Goal: Information Seeking & Learning: Compare options

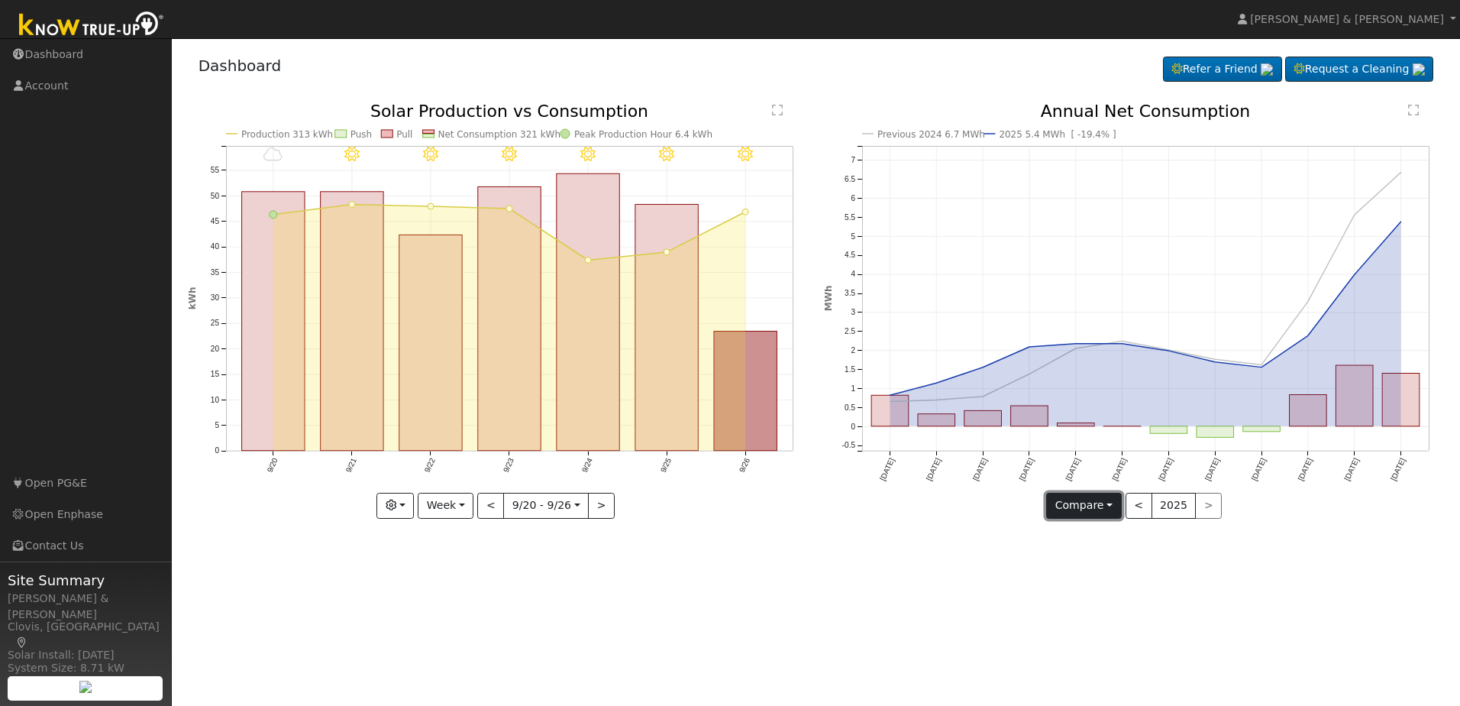
click at [1110, 500] on button "Compare" at bounding box center [1084, 506] width 76 height 26
click at [1301, 538] on div "Previous 2024 6.7 MWh 2025 5.4 MWh [ -19.4% ] [DATE] Oct '[DATE] Dec '[DATE] Fe…" at bounding box center [1134, 322] width 637 height 438
click at [462, 505] on button "Week" at bounding box center [446, 506] width 56 height 26
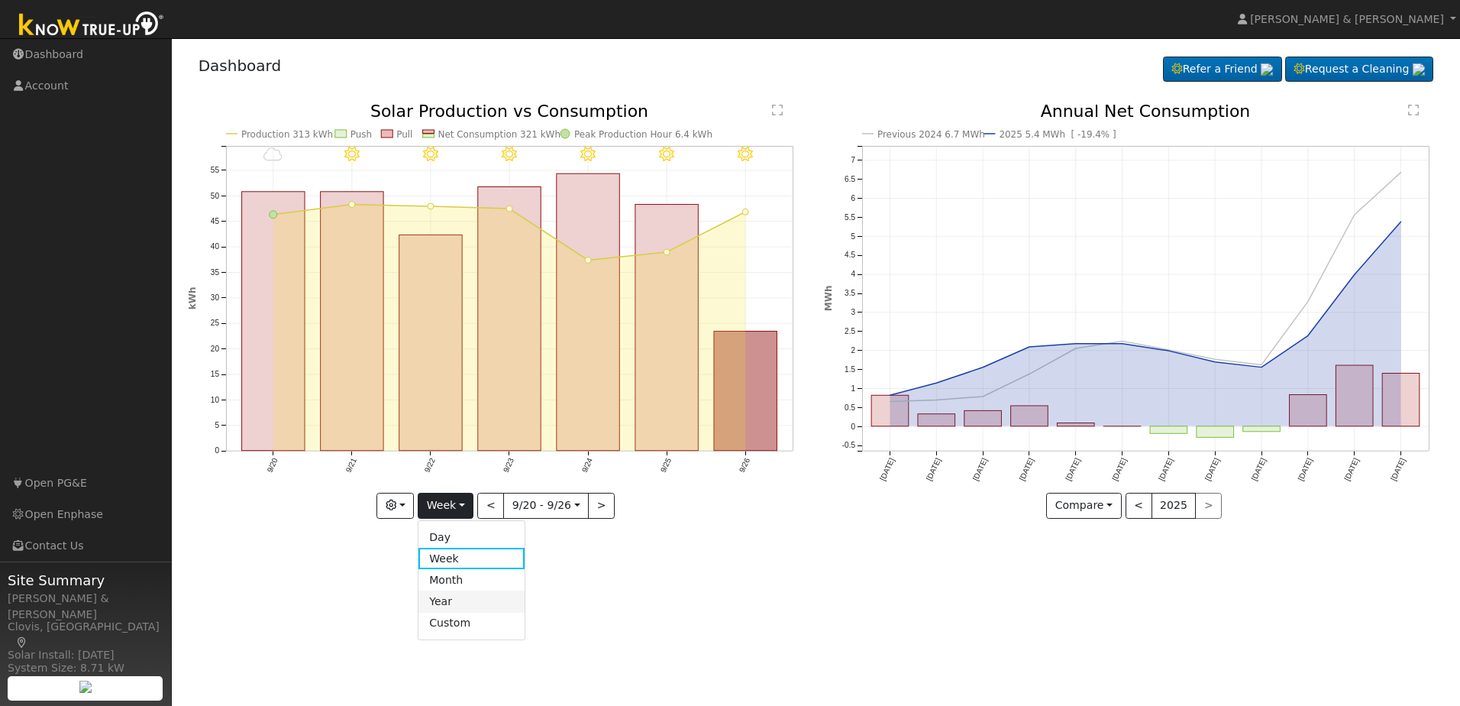
click at [447, 601] on link "Year" at bounding box center [472, 600] width 106 height 21
type input "[DATE]"
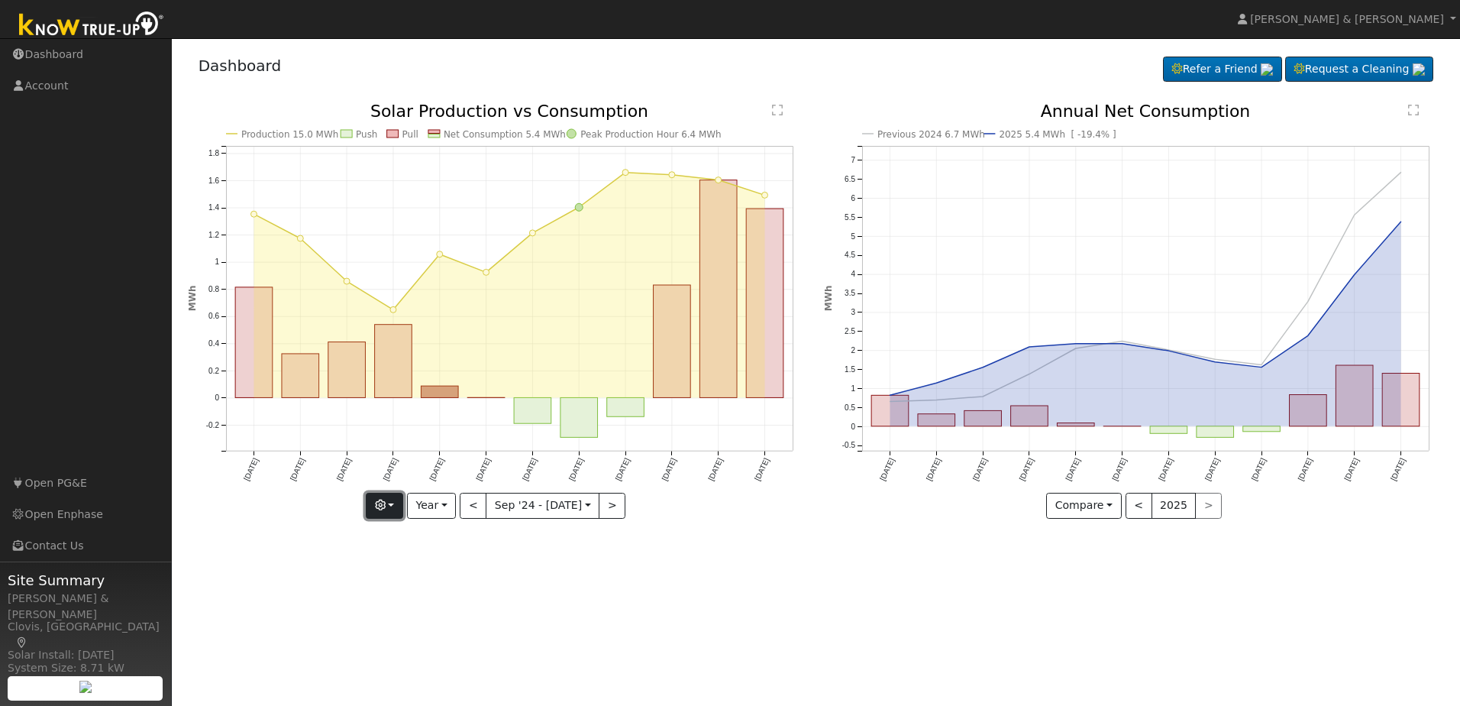
click at [396, 507] on button "button" at bounding box center [384, 506] width 37 height 26
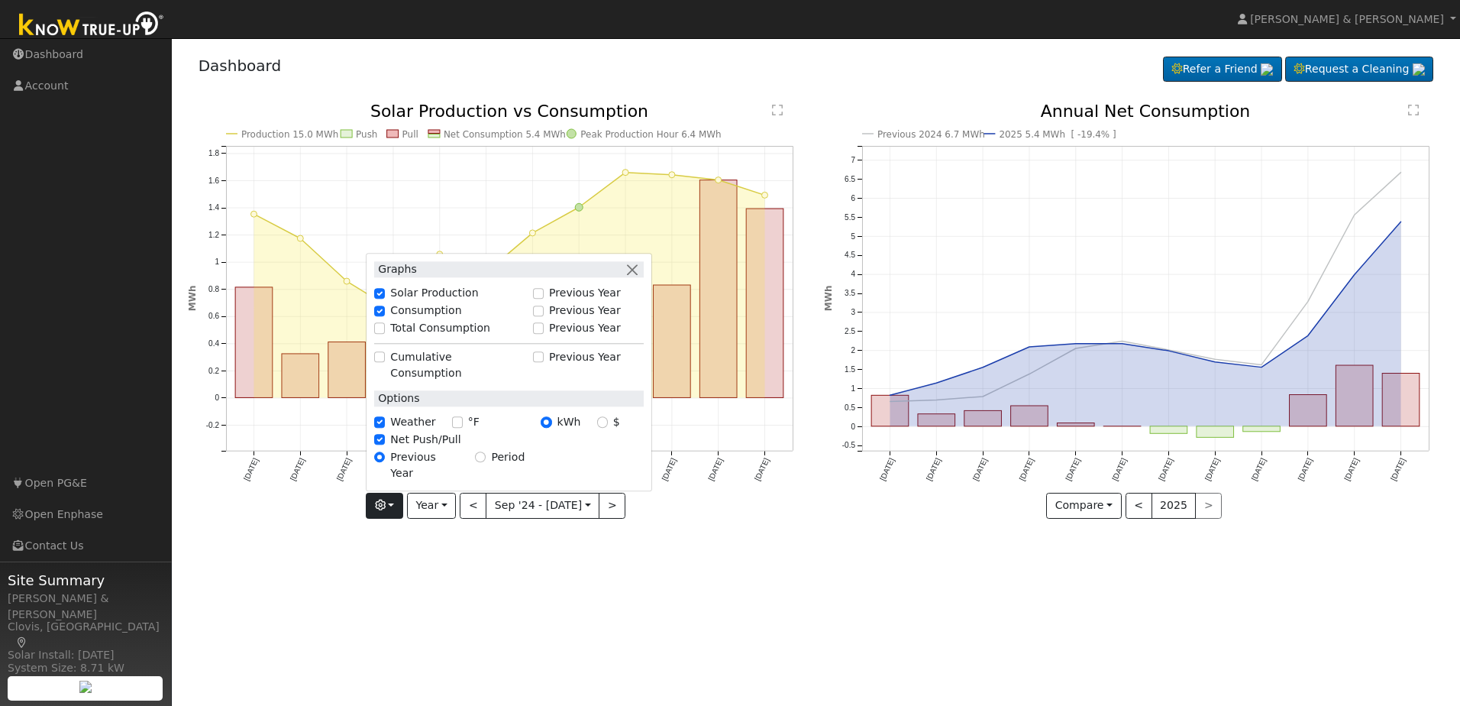
click at [457, 538] on div "Production 15.0 MWh Push Pull Net Consumption 5.4 MWh Peak Production Hour 6.4 …" at bounding box center [497, 322] width 637 height 438
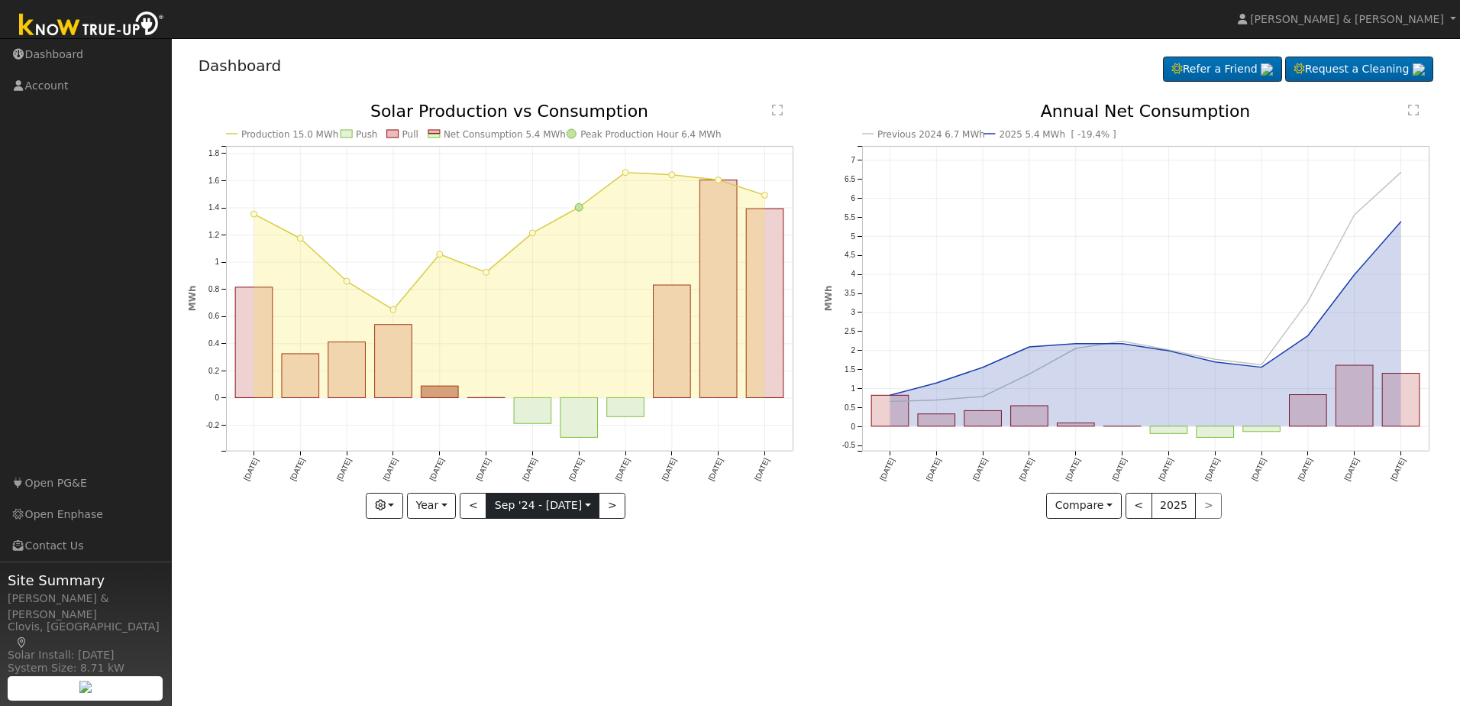
click at [521, 508] on input "[DATE]" at bounding box center [543, 505] width 112 height 24
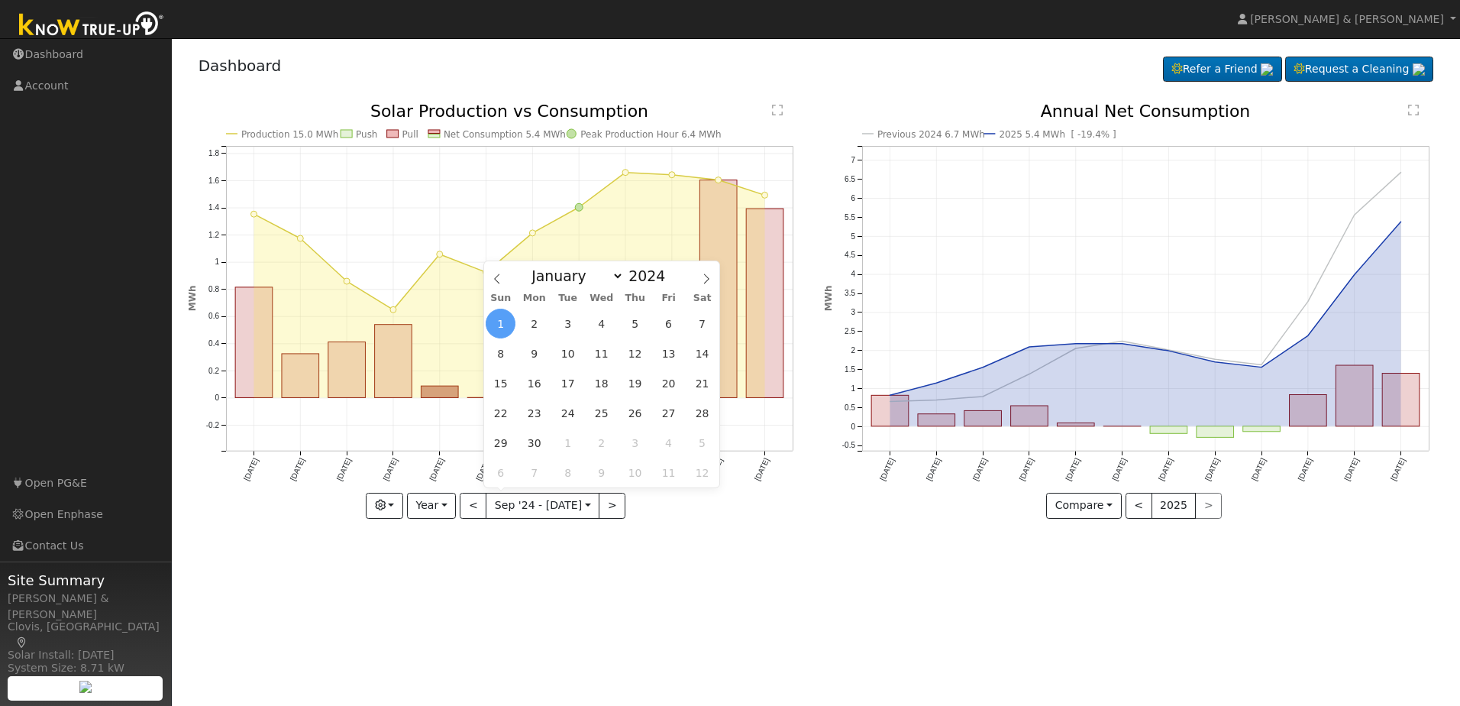
drag, startPoint x: 521, startPoint y: 508, endPoint x: 658, endPoint y: 541, distance: 140.6
click at [660, 545] on div "User Profile First name Last name Email Email Notifications No Emails No Emails…" at bounding box center [816, 372] width 1289 height 668
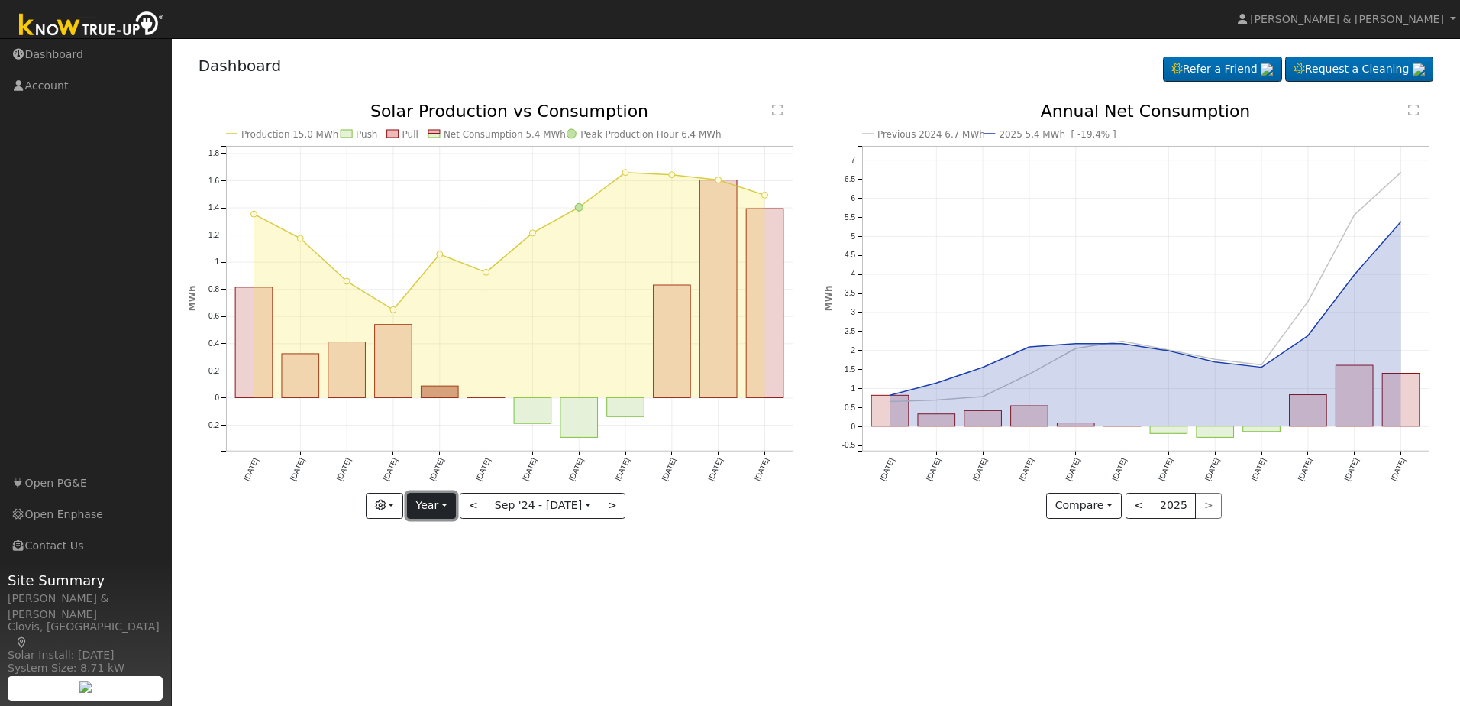
click at [441, 503] on button "Year" at bounding box center [431, 506] width 49 height 26
click at [453, 615] on link "Custom" at bounding box center [461, 623] width 106 height 21
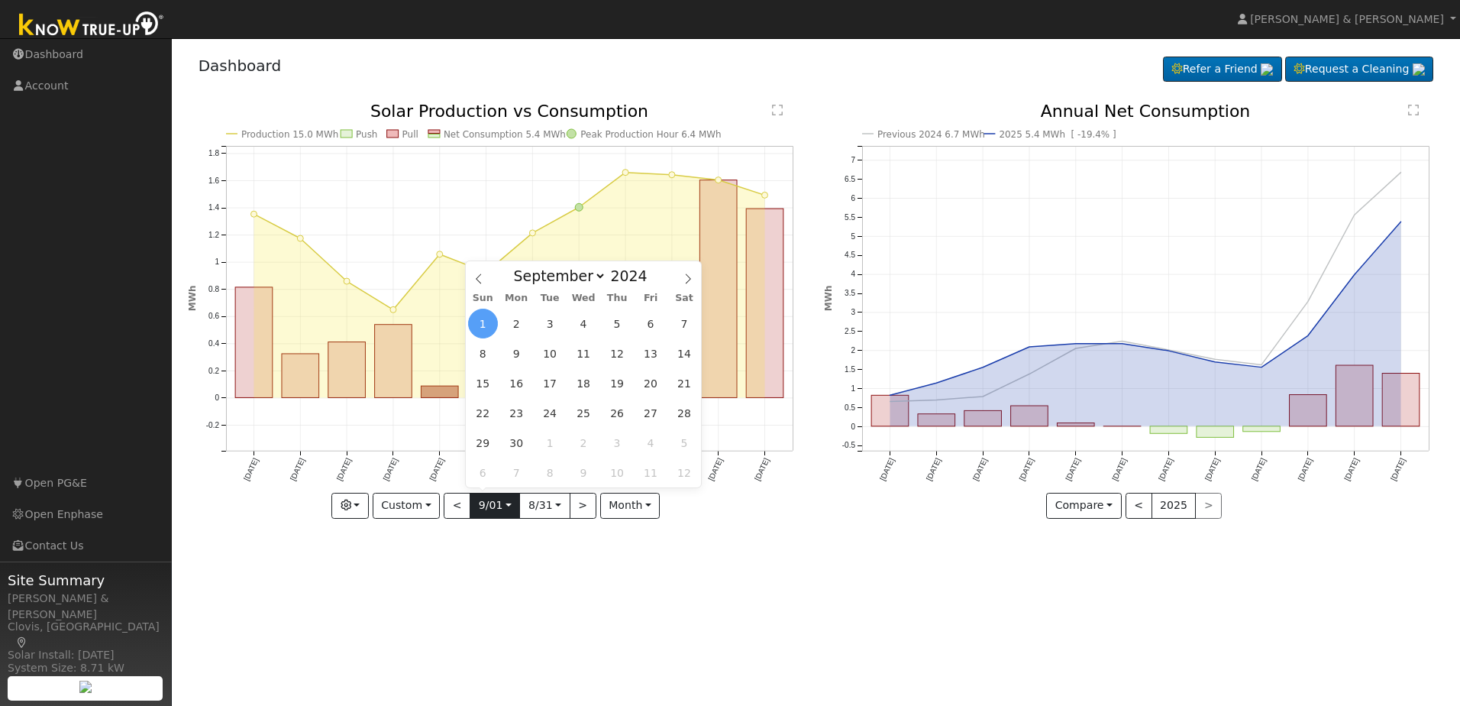
click at [505, 502] on input "[DATE]" at bounding box center [494, 505] width 49 height 24
click at [690, 275] on icon at bounding box center [688, 278] width 11 height 11
select select "11"
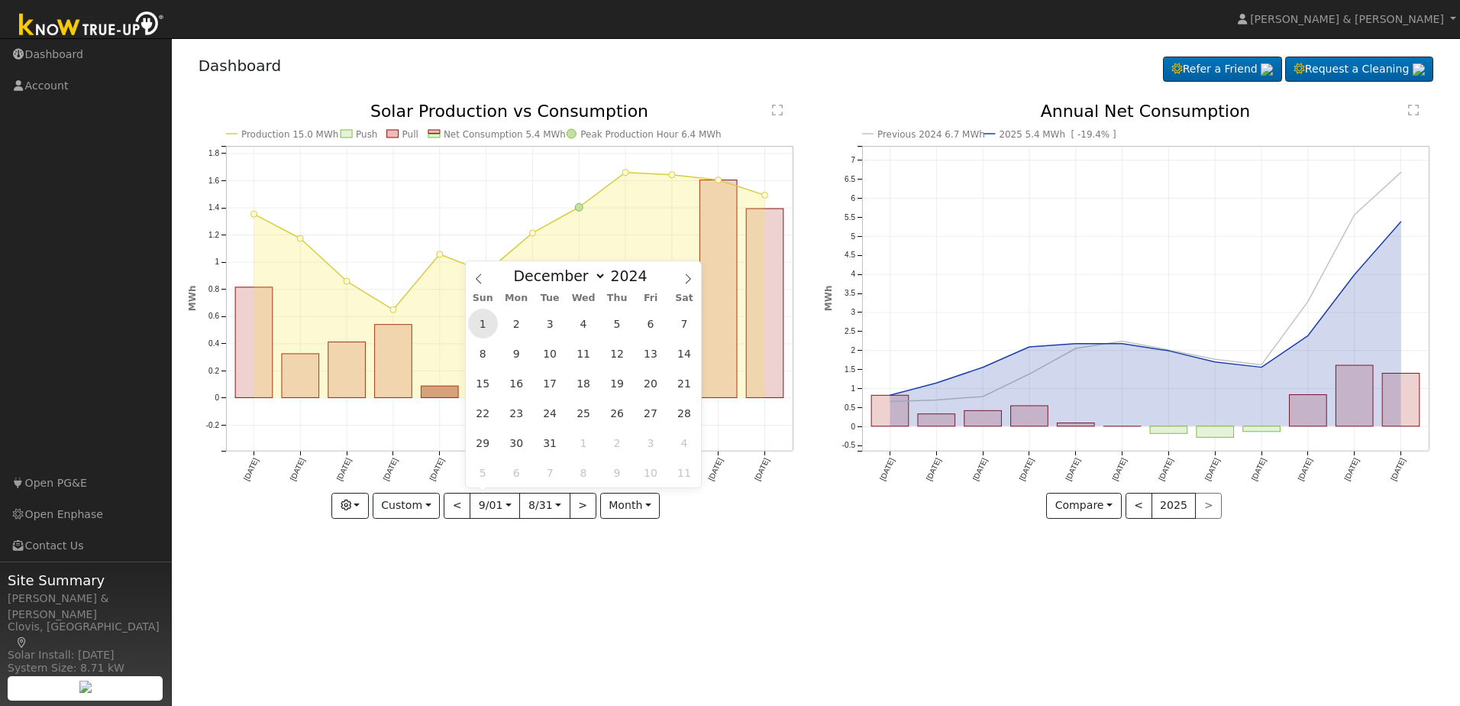
click at [486, 322] on span "1" at bounding box center [483, 324] width 30 height 30
type input "[DATE]"
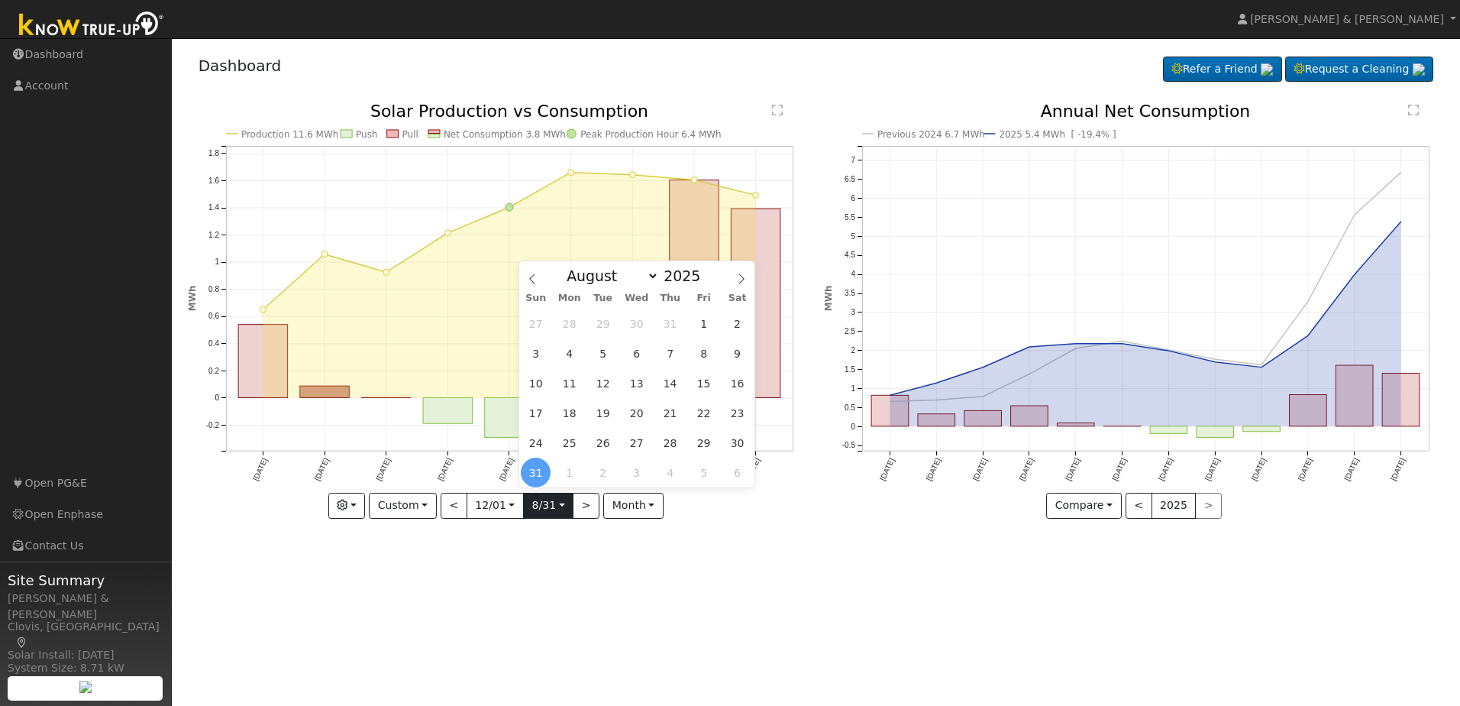
click at [559, 503] on input "[DATE]" at bounding box center [548, 505] width 49 height 24
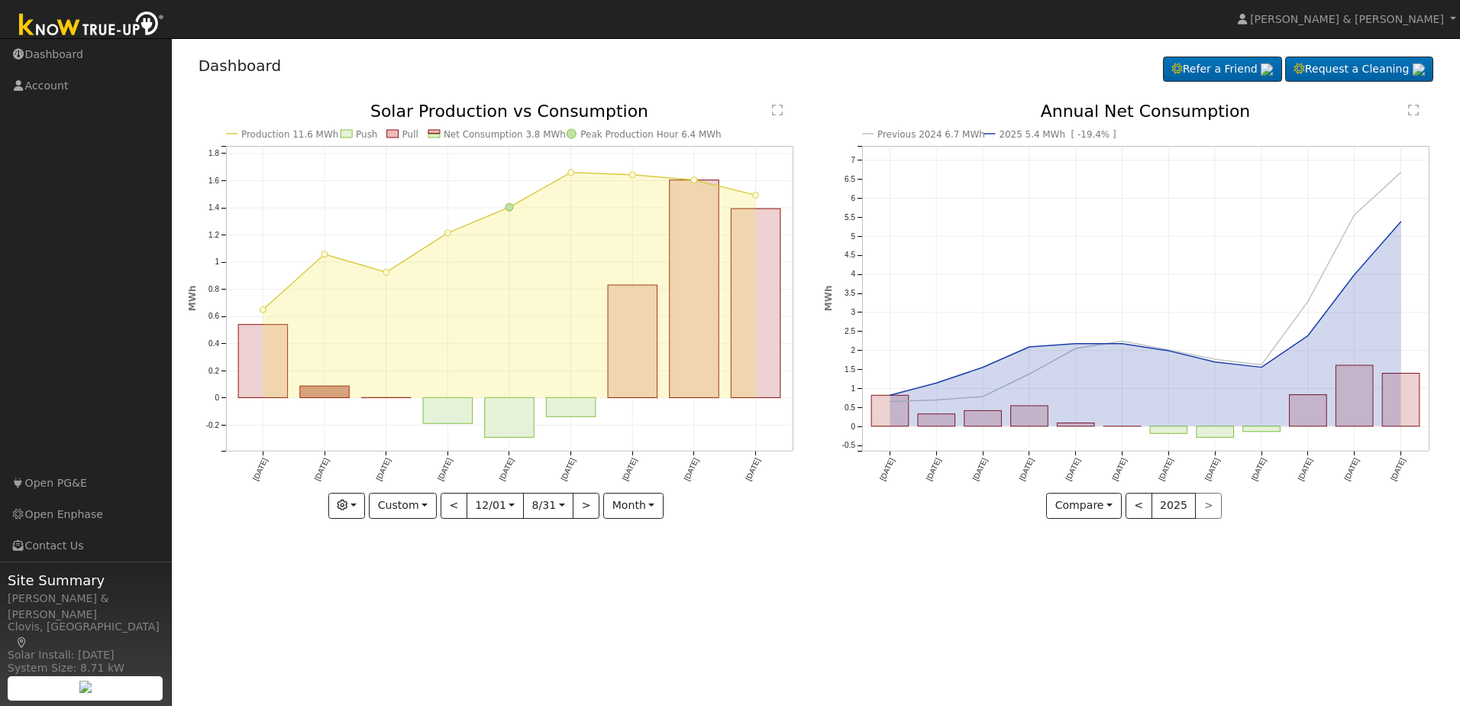
click at [689, 529] on div "Production 11.6 MWh Push Pull Net Consumption 3.8 MWh Peak Production Hour 6.4 …" at bounding box center [497, 322] width 637 height 438
click at [567, 506] on input "[DATE]" at bounding box center [548, 505] width 49 height 24
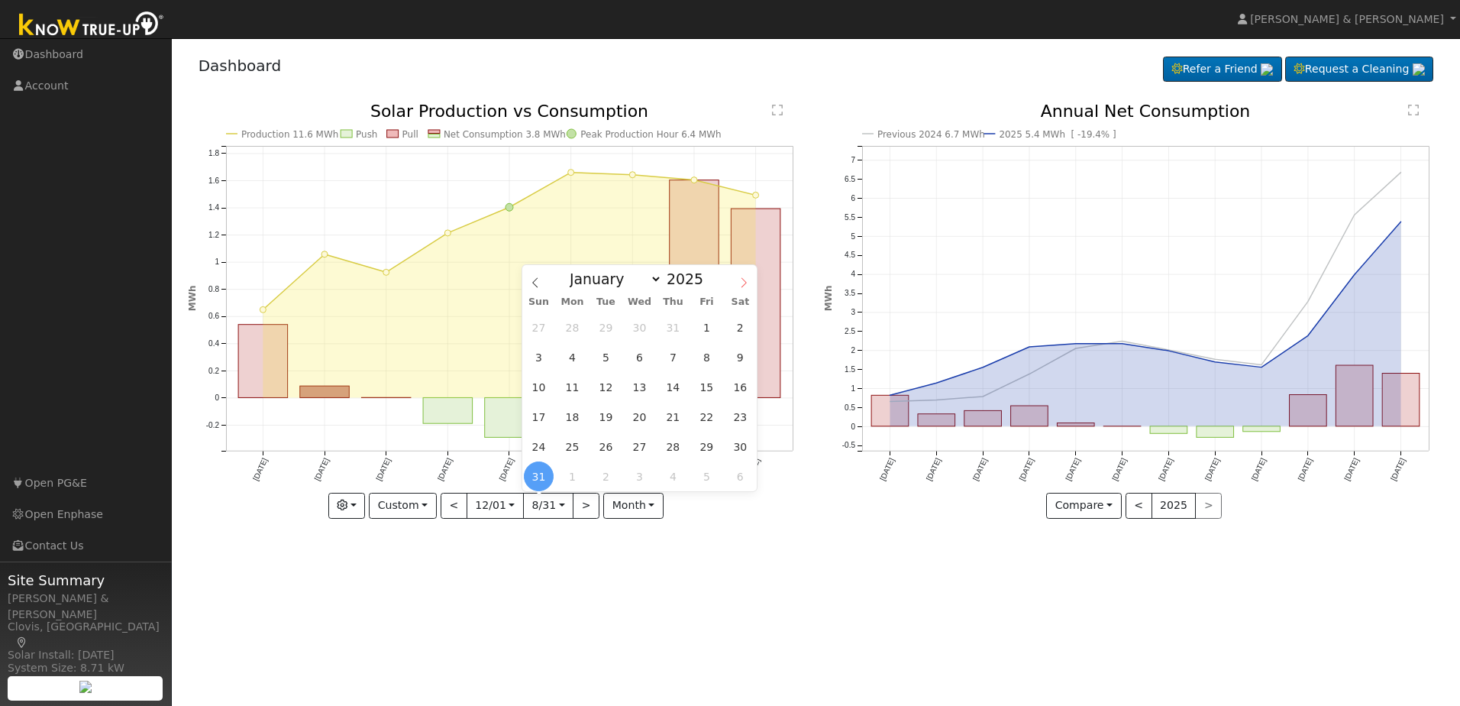
click at [738, 277] on span at bounding box center [744, 278] width 26 height 26
select select "8"
click at [538, 448] on span "28" at bounding box center [539, 447] width 30 height 30
type input "[DATE]"
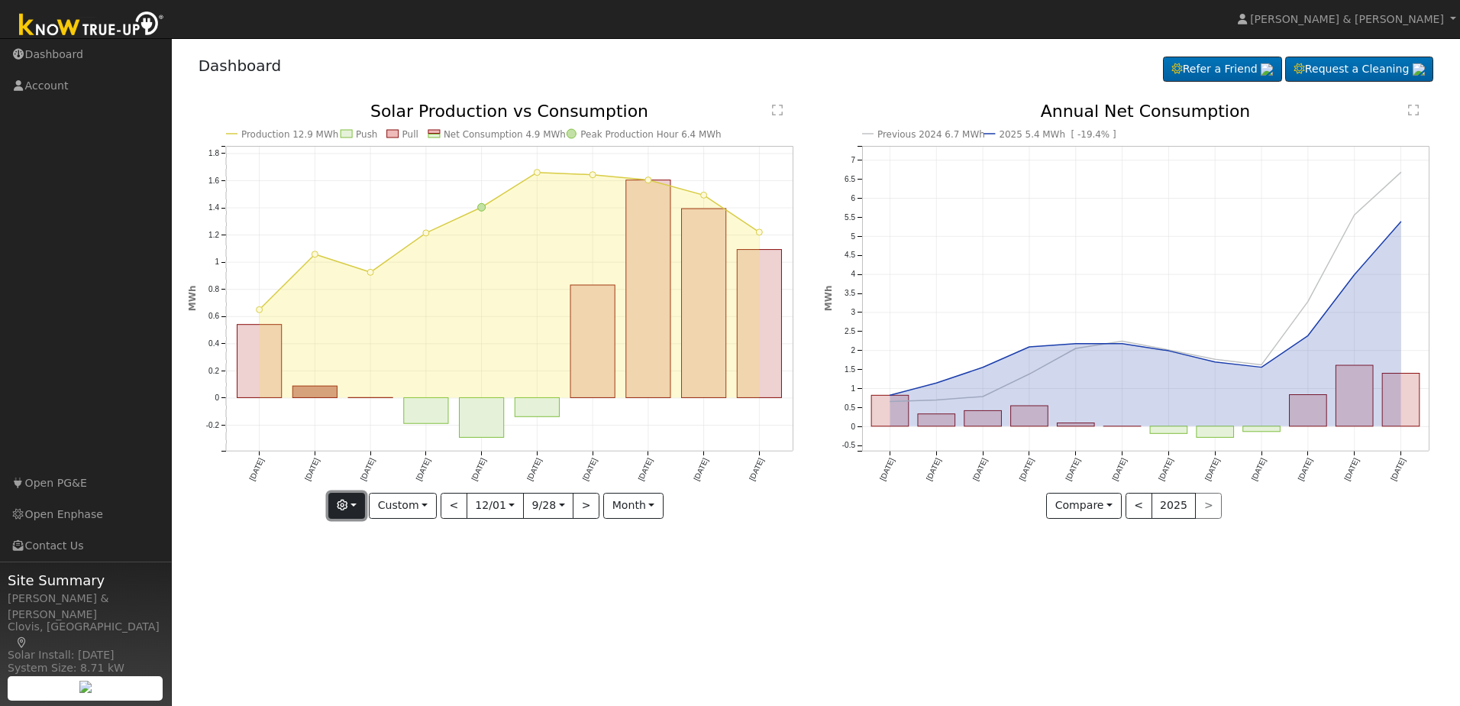
click at [354, 507] on button "button" at bounding box center [346, 506] width 37 height 26
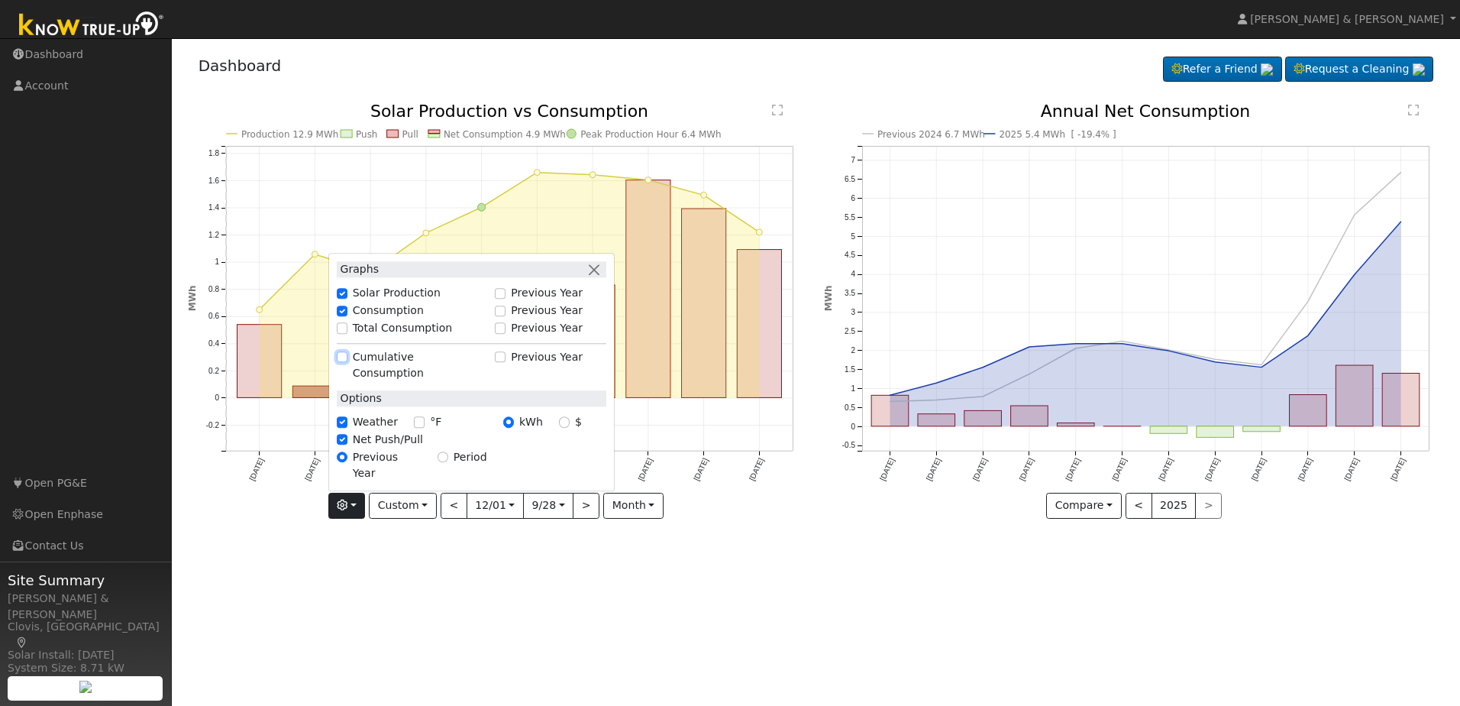
click at [348, 363] on input "Cumulative Consumption" at bounding box center [342, 357] width 11 height 11
checkbox input "true"
checkbox input "false"
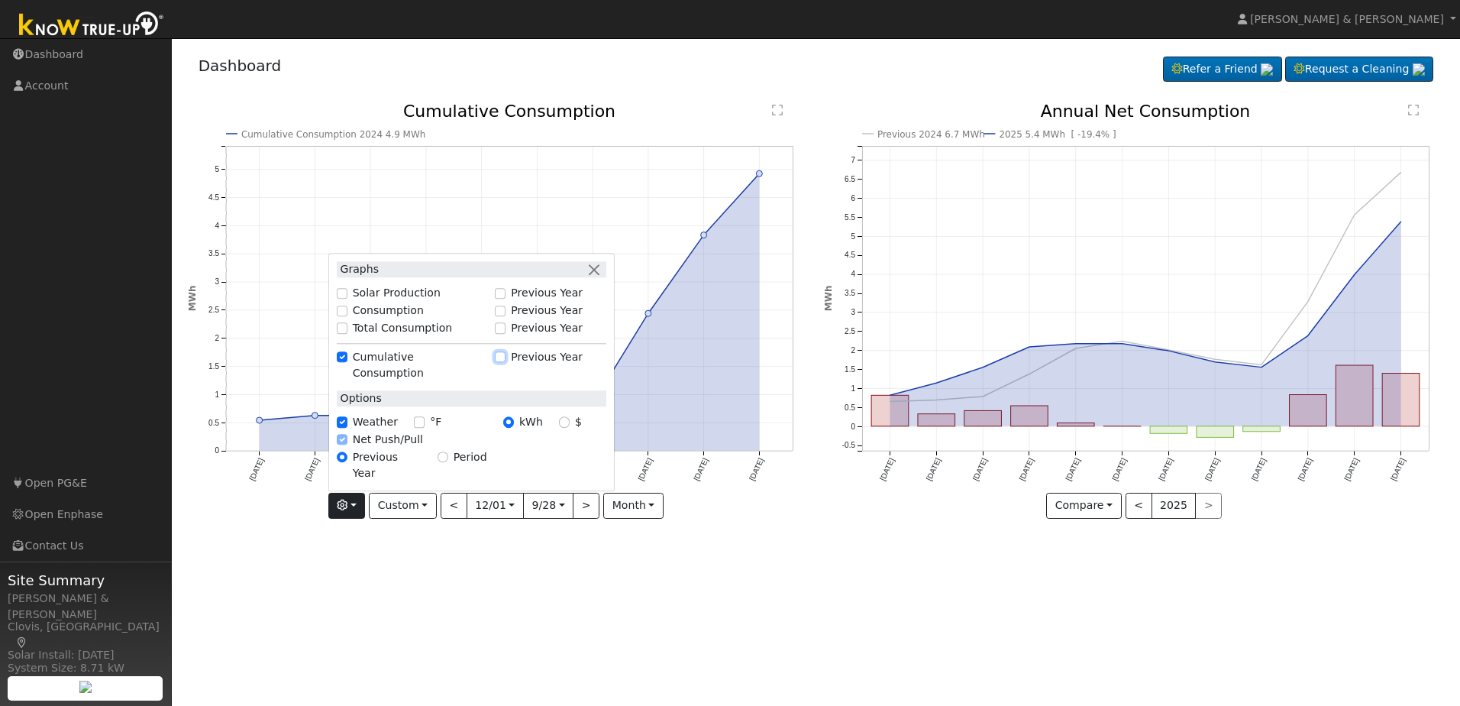
click at [503, 363] on input "Previous Year" at bounding box center [500, 357] width 11 height 11
checkbox input "true"
click at [602, 277] on button "button" at bounding box center [594, 269] width 16 height 16
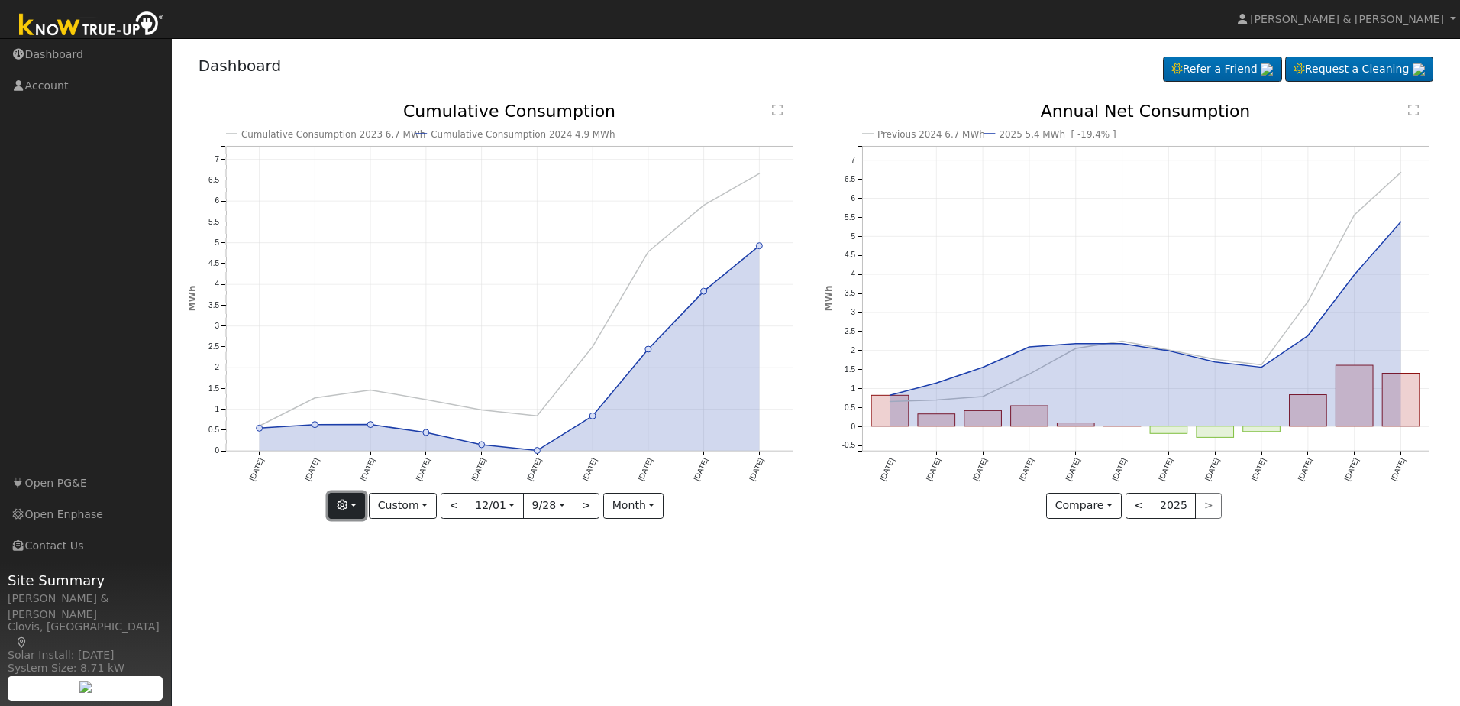
click at [358, 505] on button "button" at bounding box center [346, 506] width 37 height 26
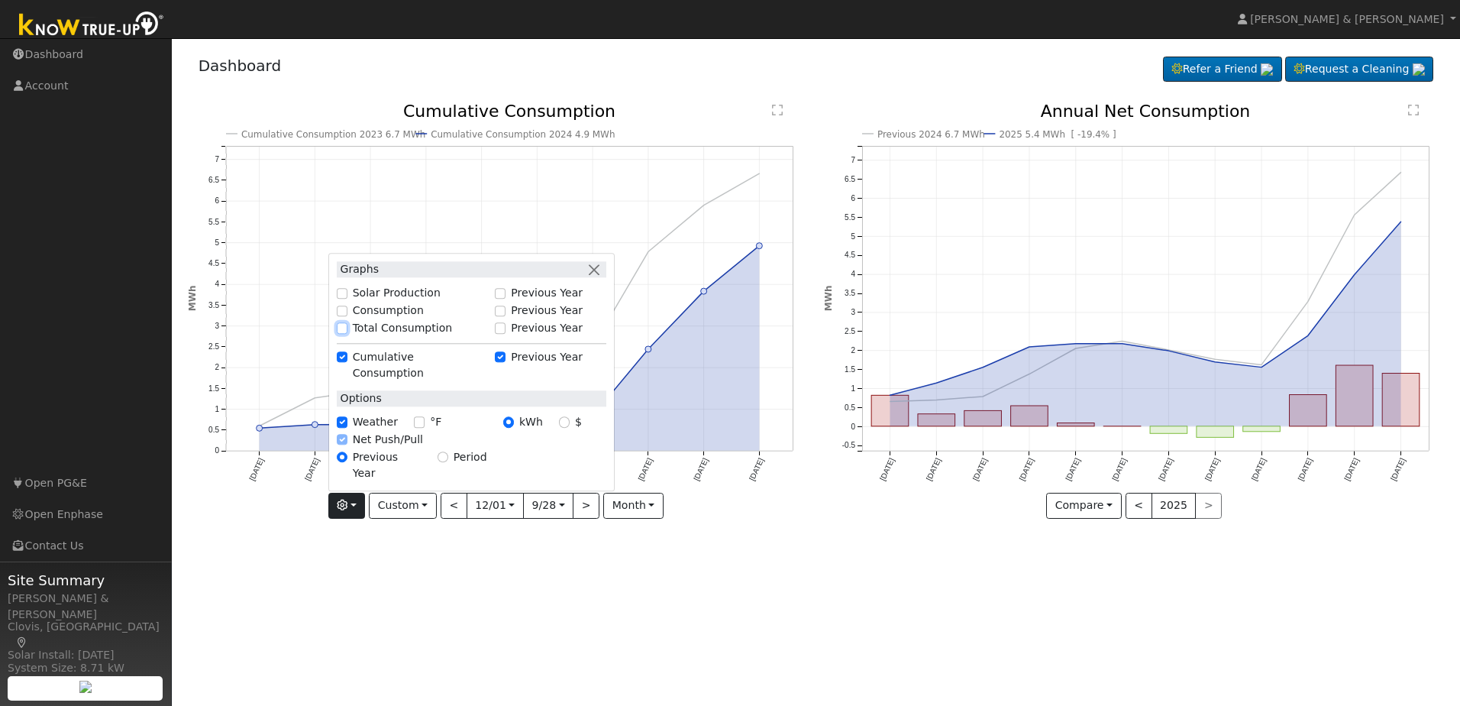
click at [348, 334] on input "Total Consumption" at bounding box center [342, 328] width 11 height 11
checkbox input "true"
checkbox input "false"
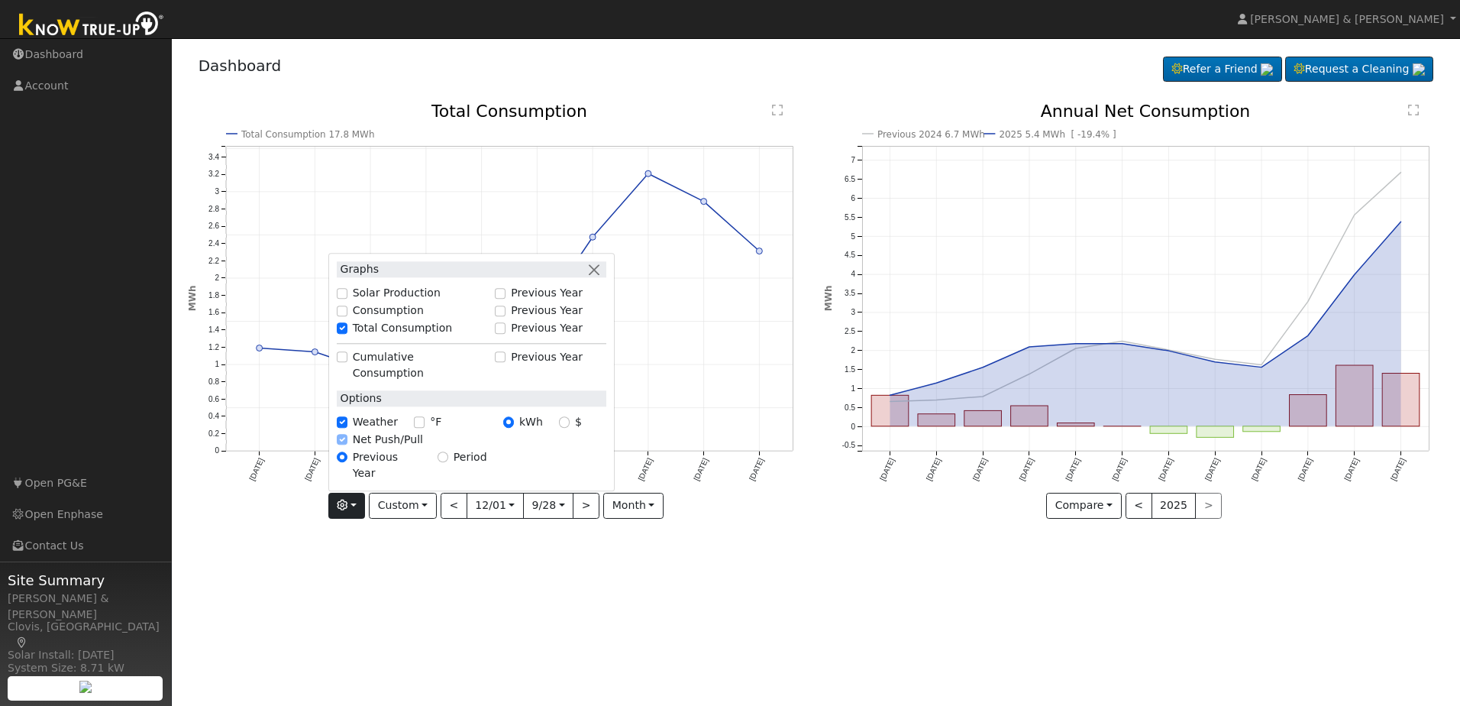
click at [511, 336] on div "Previous Year" at bounding box center [550, 328] width 111 height 16
click at [502, 334] on input "Previous Year" at bounding box center [500, 328] width 11 height 11
checkbox input "true"
click at [521, 560] on div "User Profile First name Last name Email Email Notifications No Emails No Emails…" at bounding box center [816, 372] width 1289 height 668
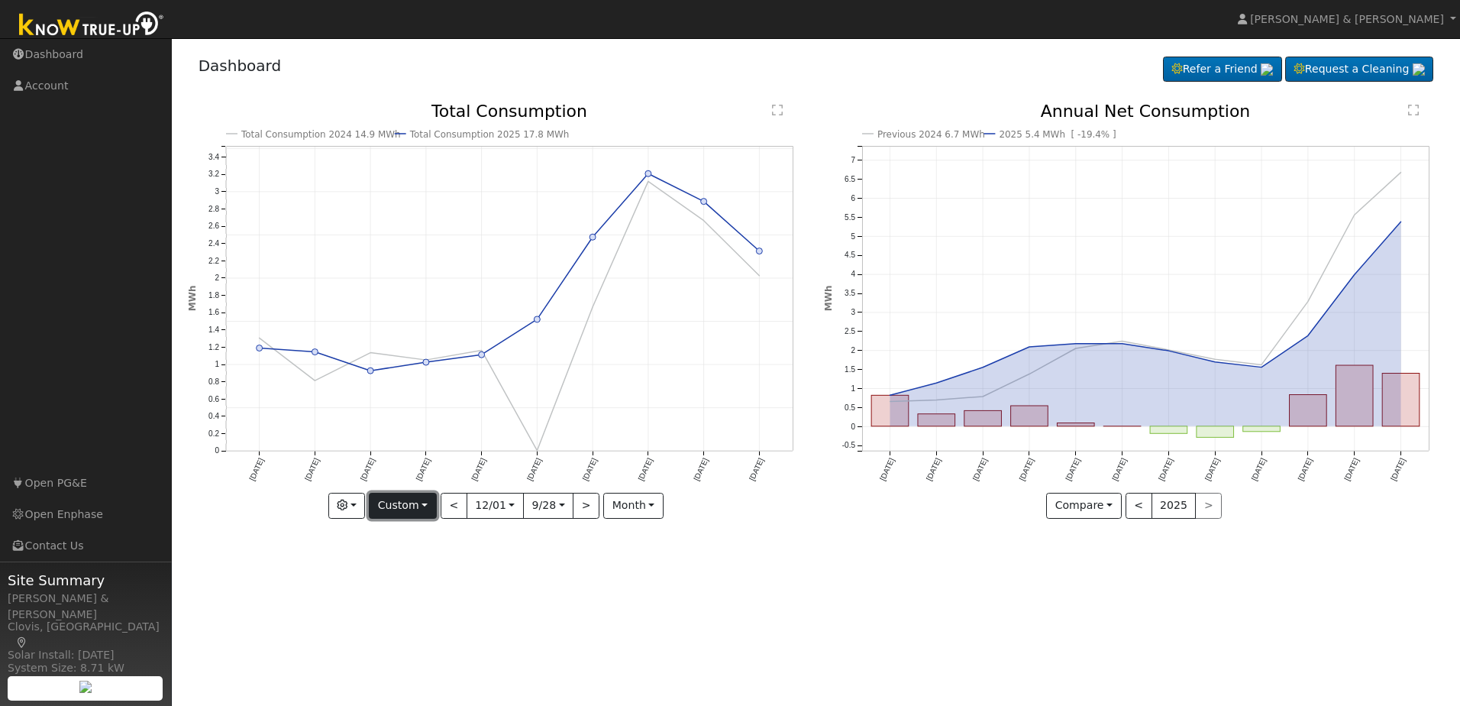
click at [418, 506] on button "Custom" at bounding box center [403, 506] width 68 height 26
click at [608, 558] on div "User Profile First name Last name Email Email Notifications No Emails No Emails…" at bounding box center [816, 372] width 1289 height 668
click at [353, 503] on button "button" at bounding box center [346, 506] width 37 height 26
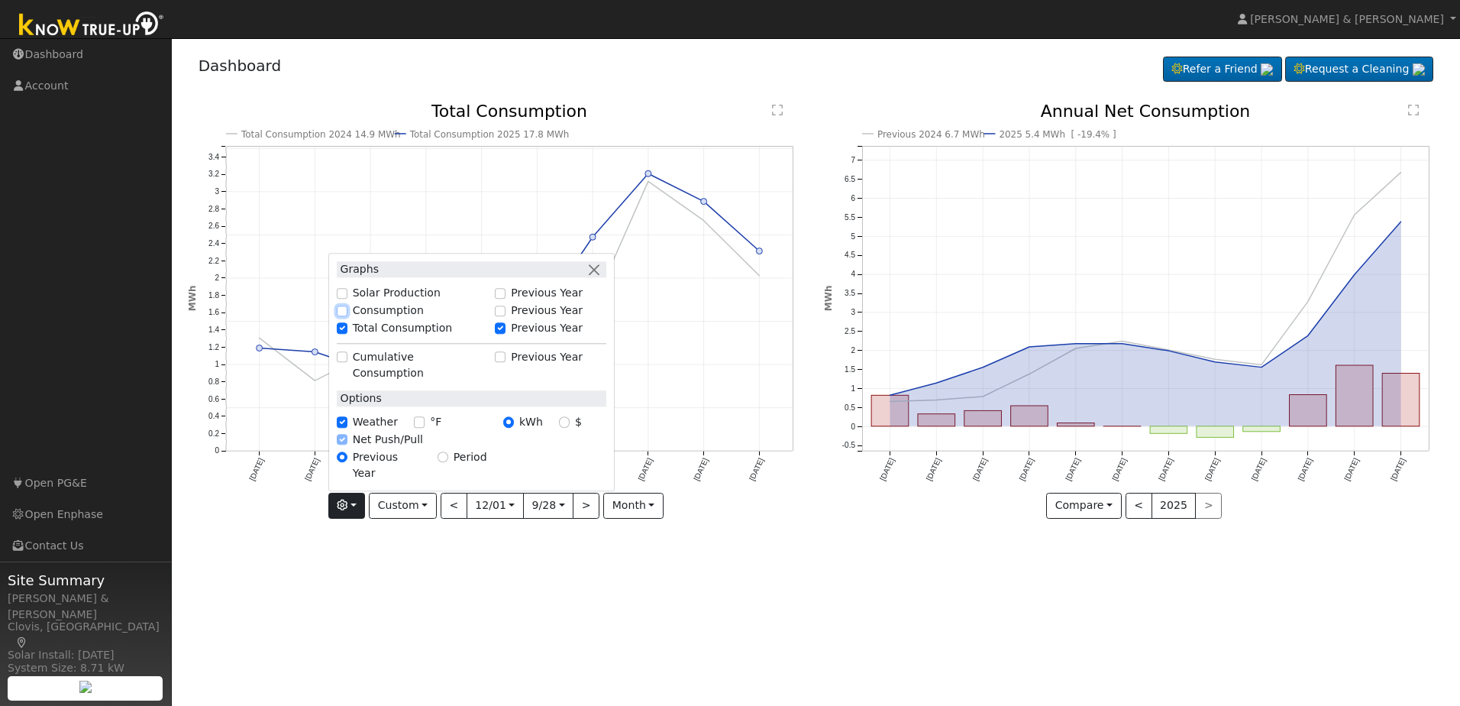
click at [348, 316] on input "Consumption" at bounding box center [342, 311] width 11 height 11
checkbox input "true"
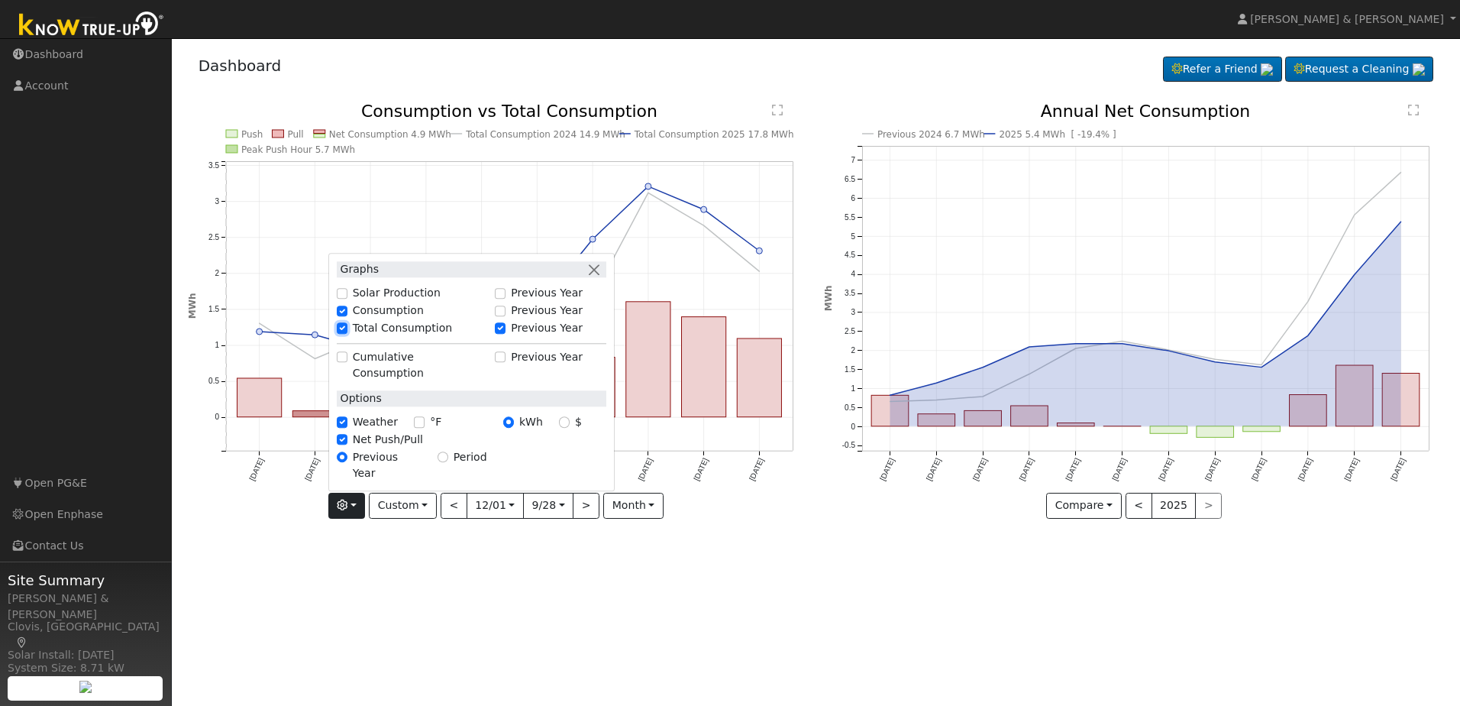
click at [347, 334] on input "Total Consumption" at bounding box center [342, 328] width 11 height 11
checkbox input "false"
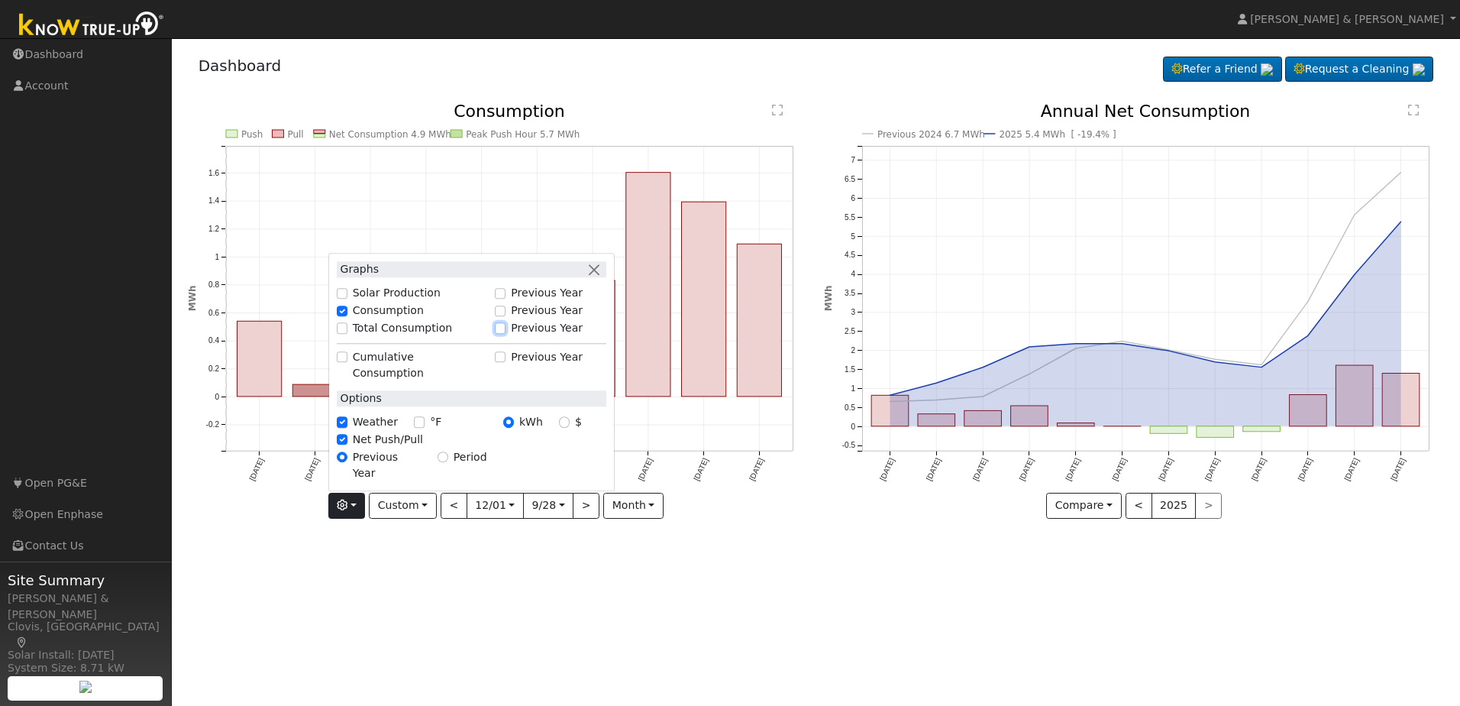
click at [506, 334] on input "Previous Year" at bounding box center [500, 328] width 11 height 11
checkbox input "true"
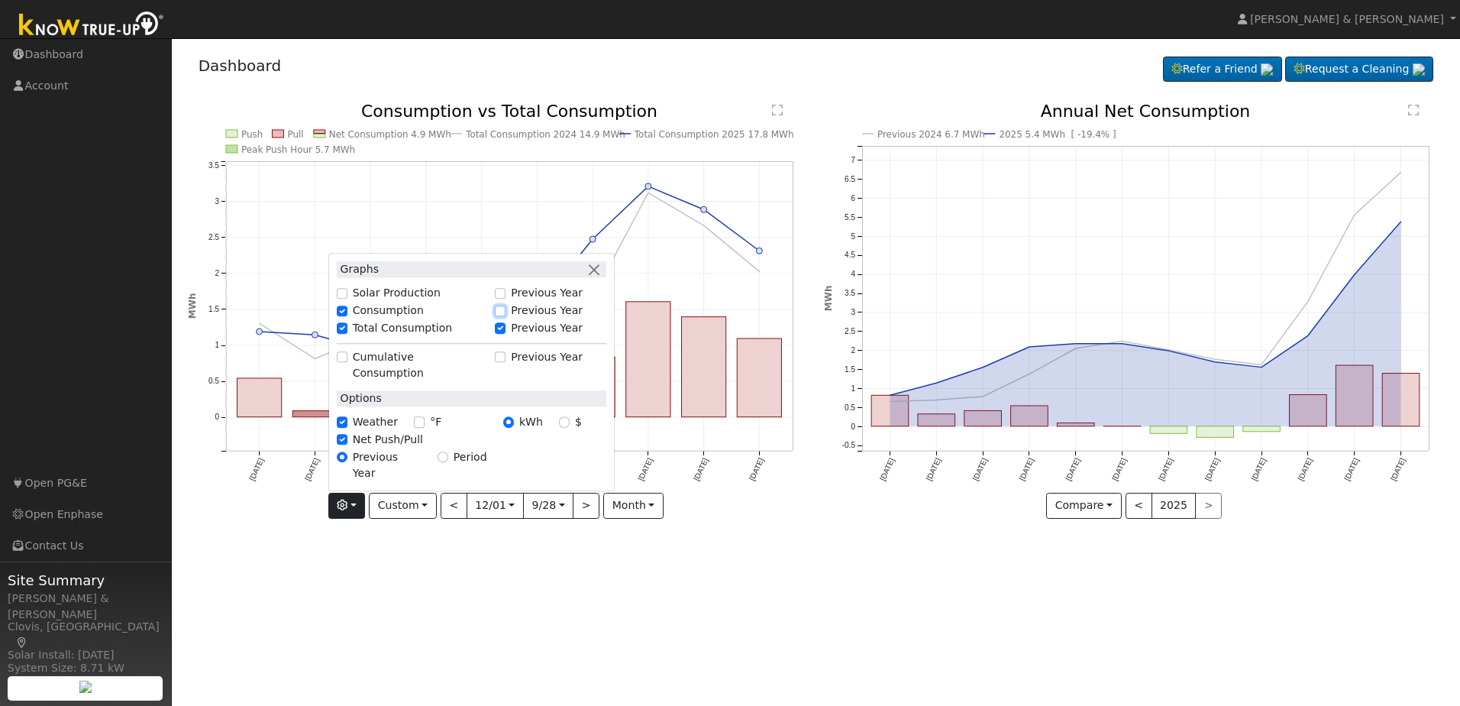
click at [506, 316] on input "Previous Year" at bounding box center [500, 311] width 11 height 11
checkbox input "true"
checkbox input "false"
click at [601, 277] on button "button" at bounding box center [594, 269] width 16 height 16
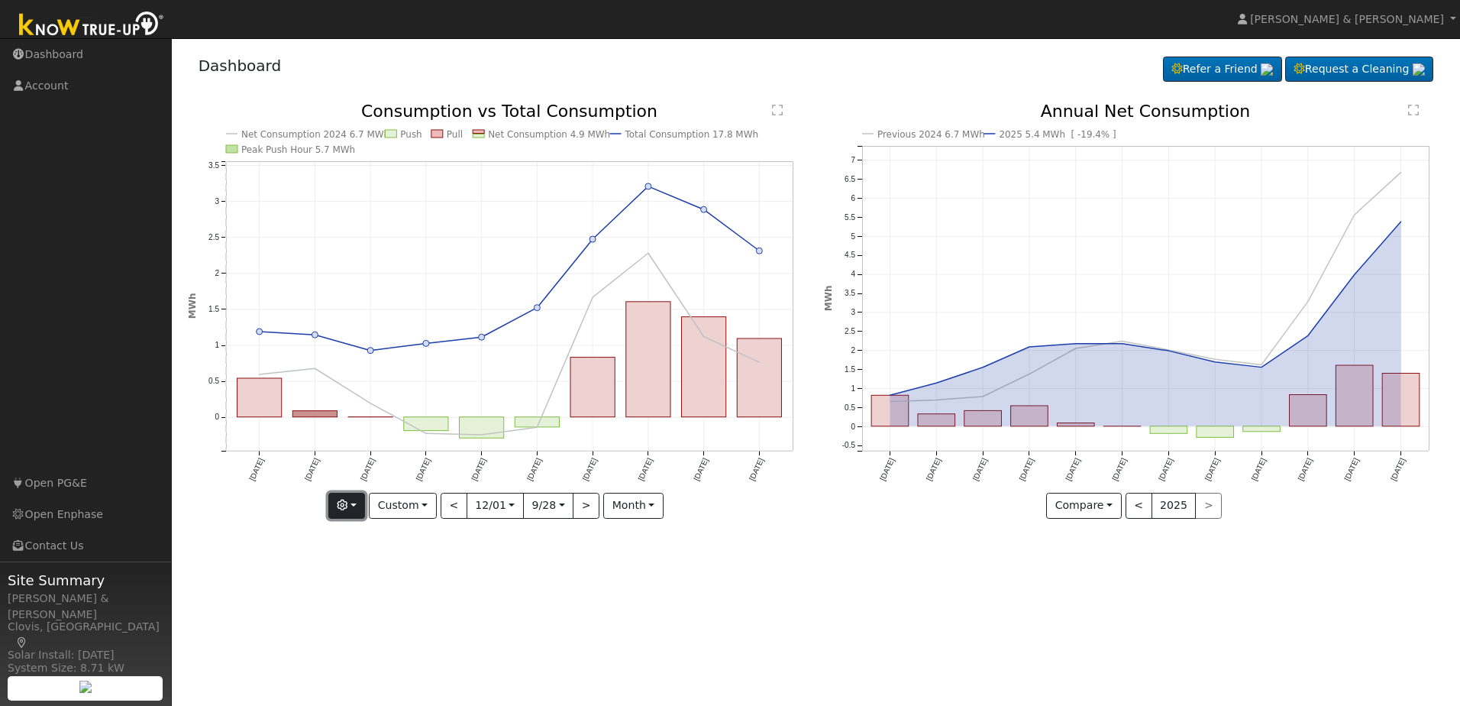
click at [353, 503] on button "button" at bounding box center [346, 506] width 37 height 26
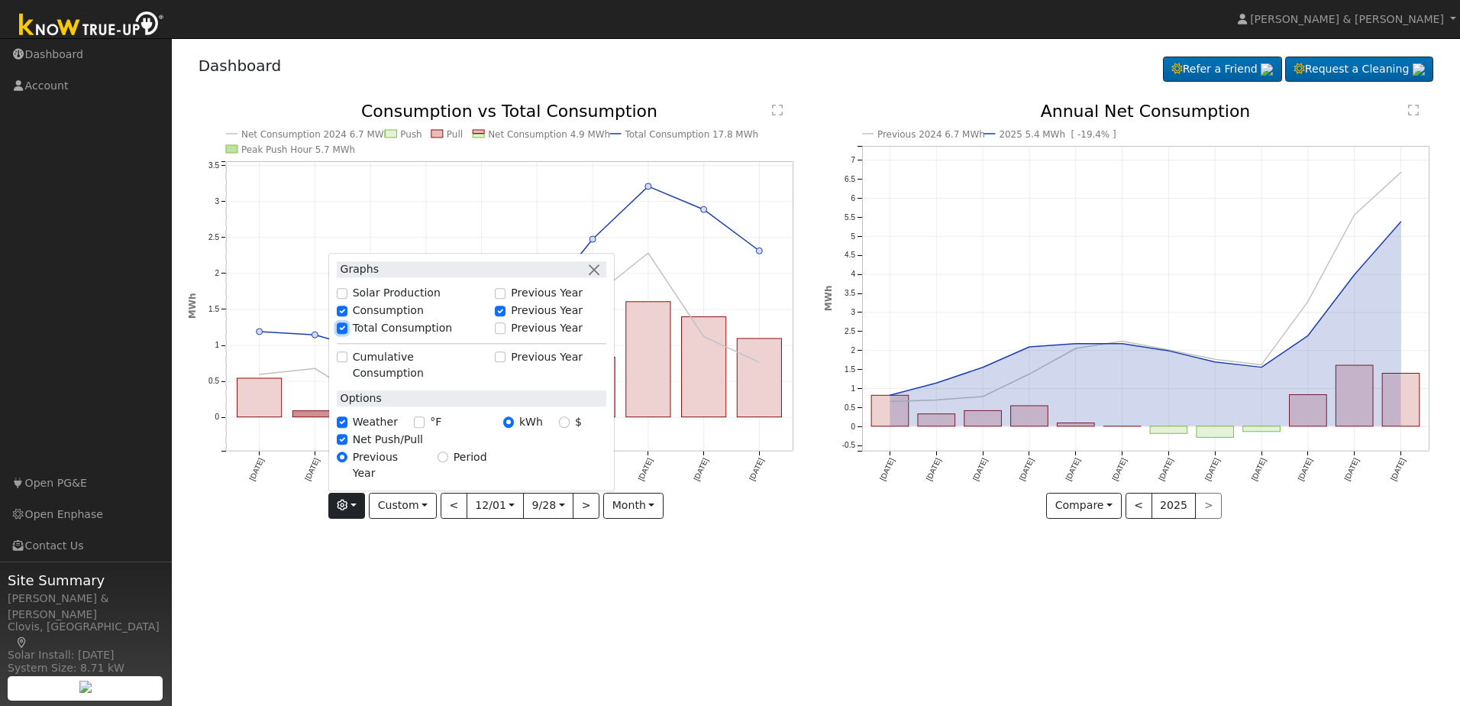
click at [347, 334] on input "Total Consumption" at bounding box center [342, 328] width 11 height 11
checkbox input "false"
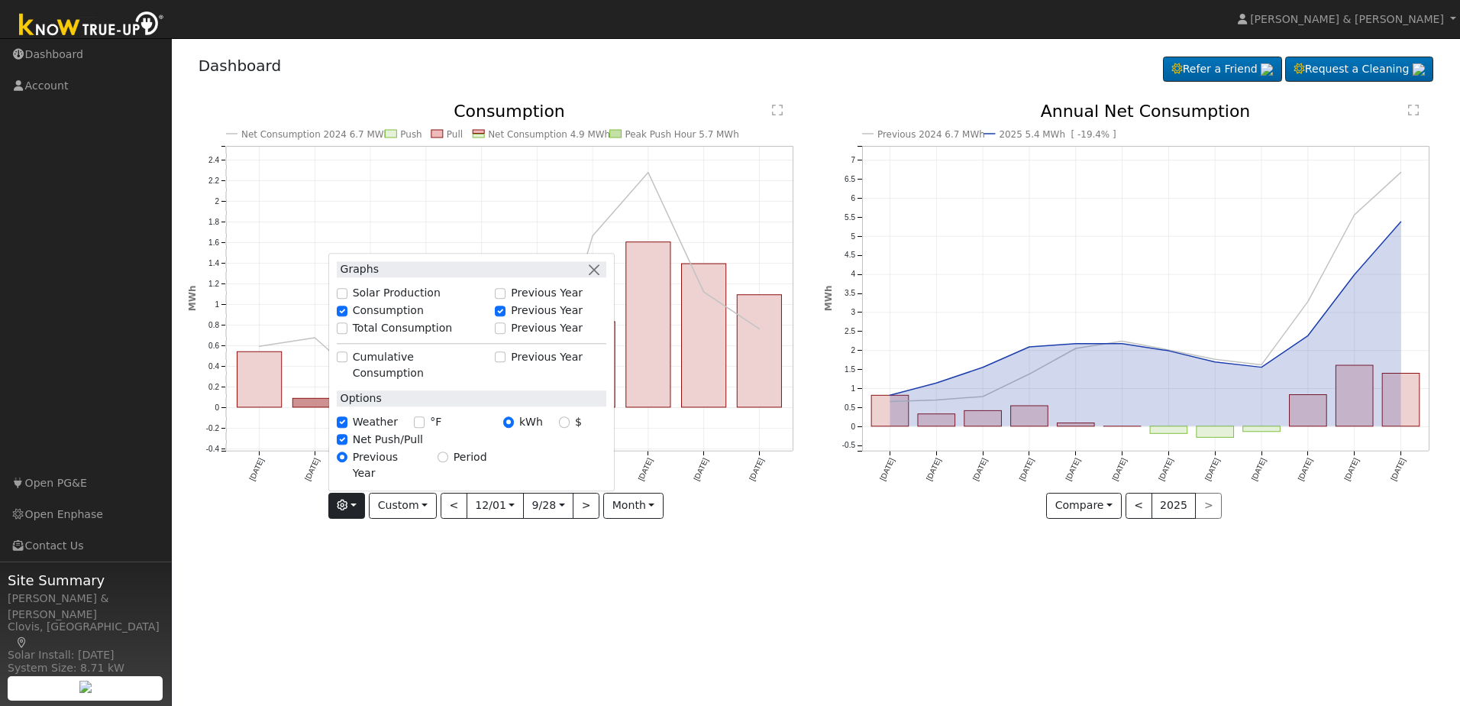
click at [754, 545] on div "User Profile First name Last name Email Email Notifications No Emails No Emails…" at bounding box center [816, 372] width 1289 height 668
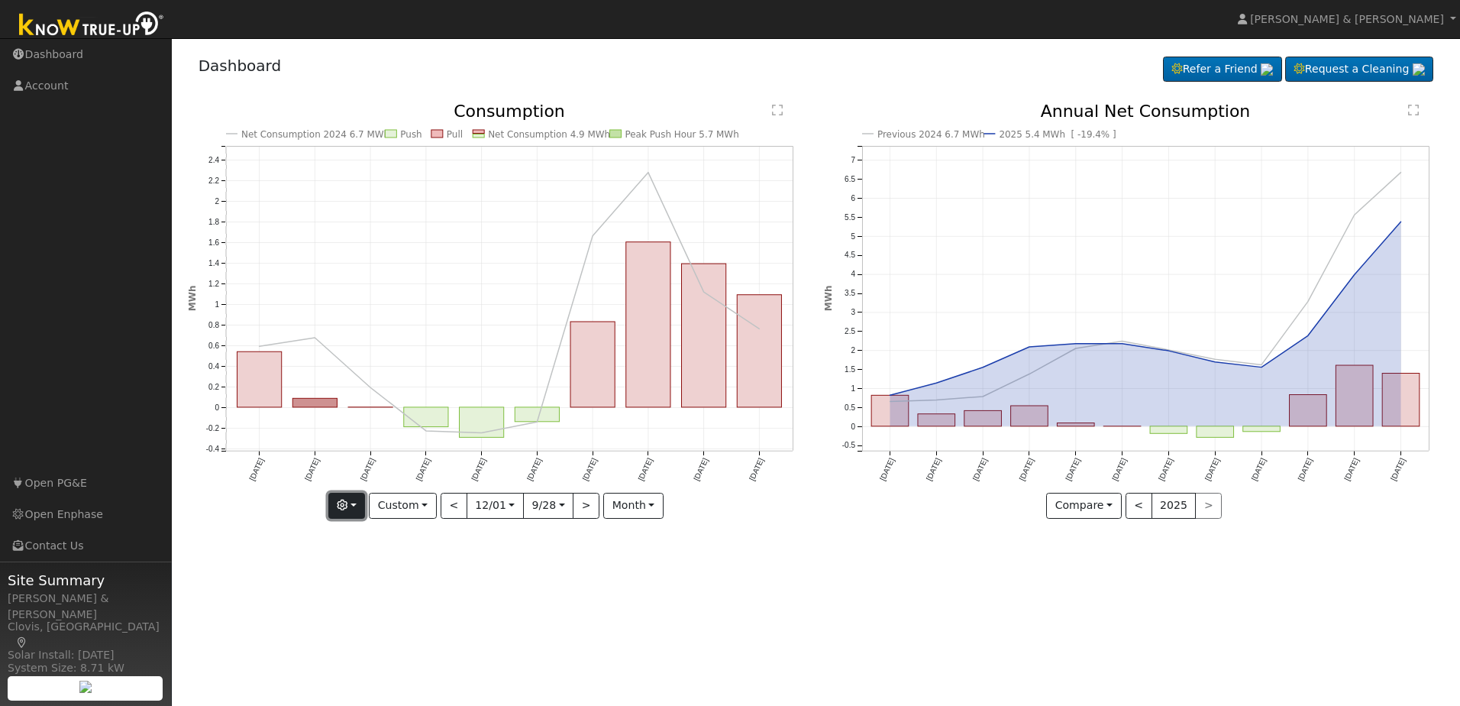
click at [348, 504] on icon "button" at bounding box center [342, 505] width 11 height 11
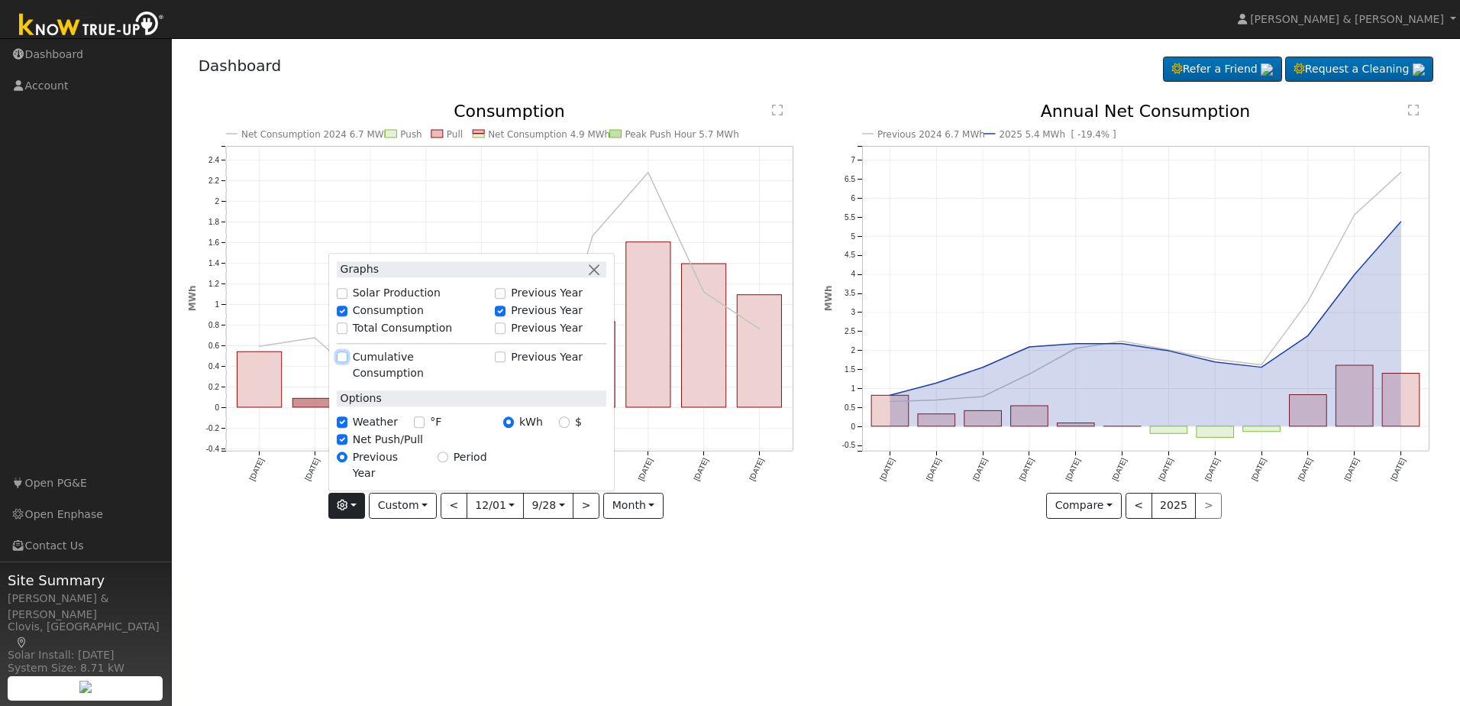
click at [348, 363] on input "Cumulative Consumption" at bounding box center [342, 357] width 11 height 11
checkbox input "true"
checkbox input "false"
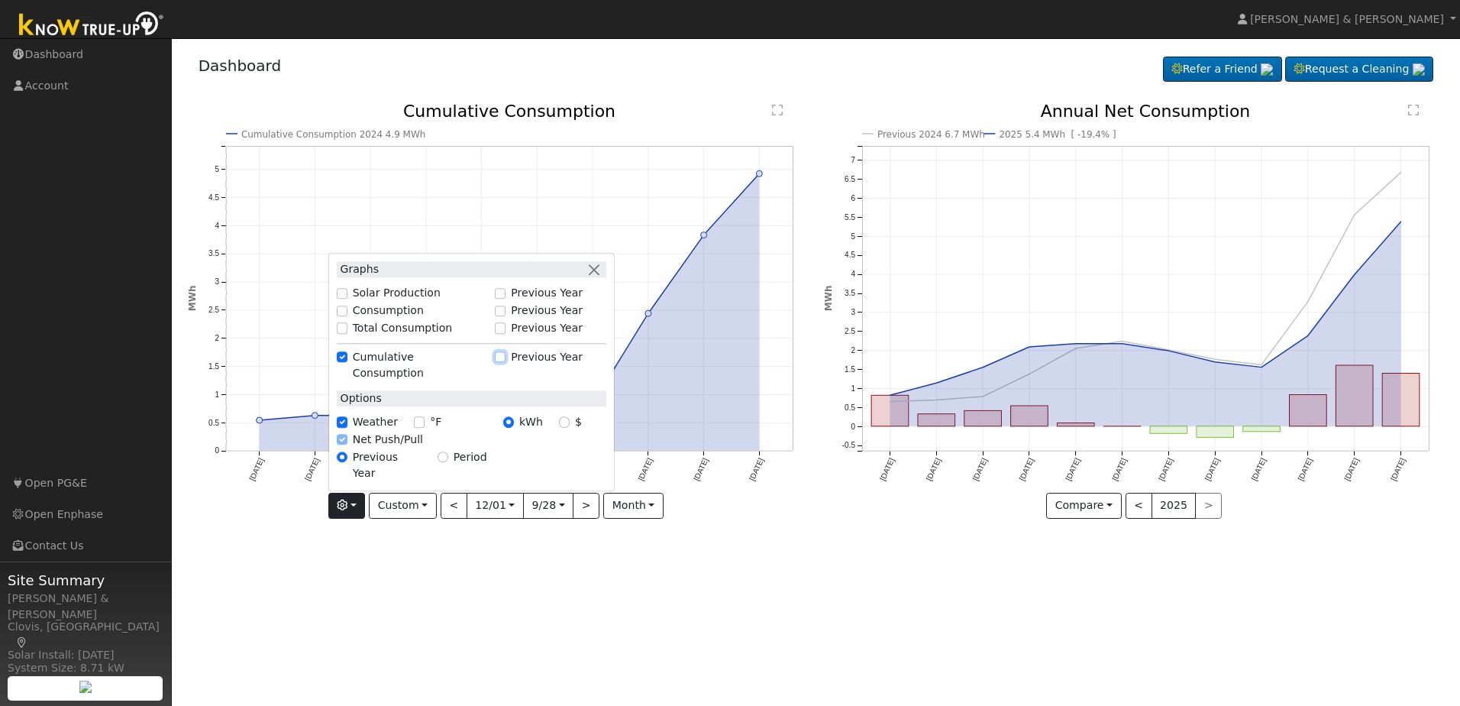
click at [506, 363] on input "Previous Year" at bounding box center [500, 357] width 11 height 11
checkbox input "true"
click at [602, 277] on button "button" at bounding box center [594, 269] width 16 height 16
